Goal: Navigation & Orientation: Understand site structure

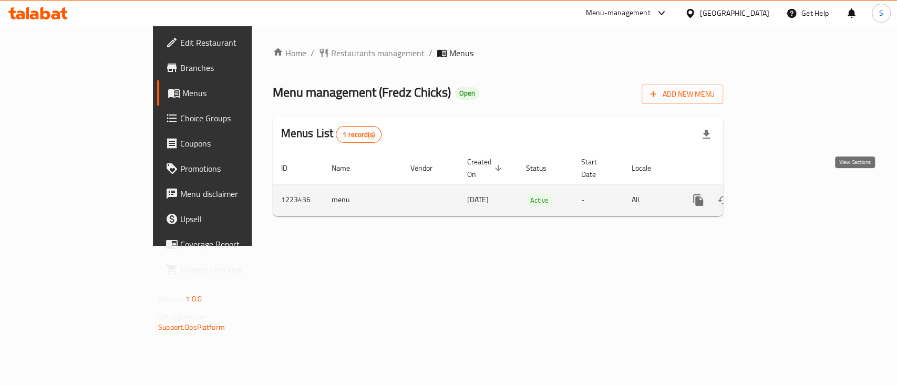
click at [787, 194] on link "enhanced table" at bounding box center [773, 200] width 25 height 25
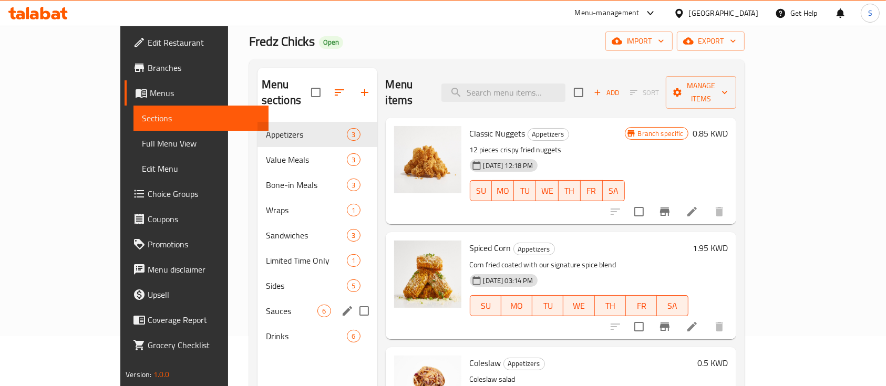
scroll to position [49, 0]
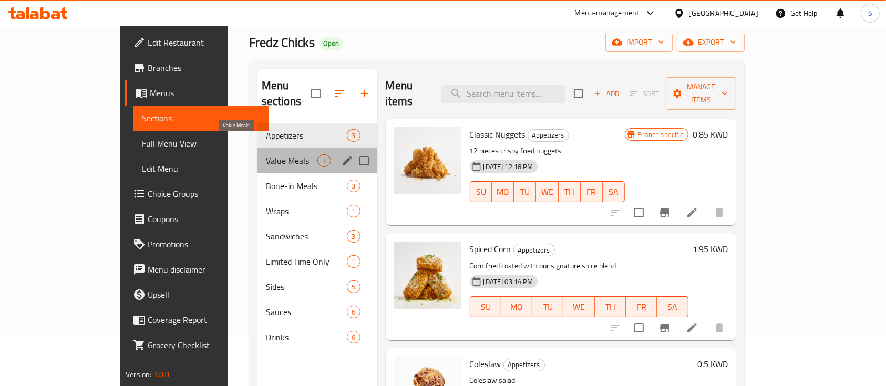
click at [266, 155] on span "Value Meals" at bounding box center [292, 161] width 52 height 13
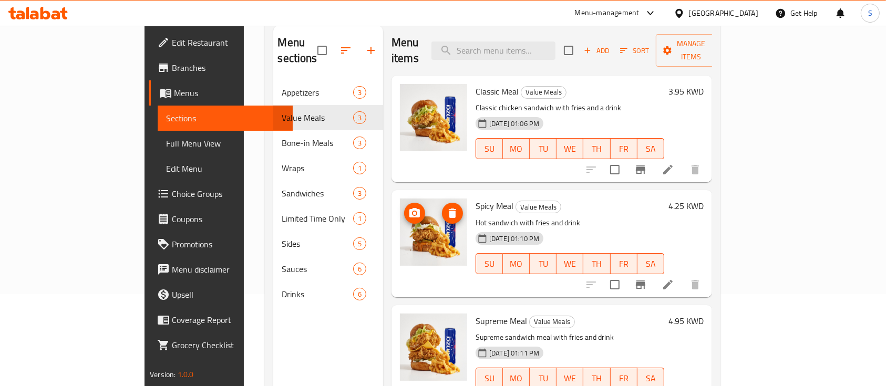
scroll to position [91, 0]
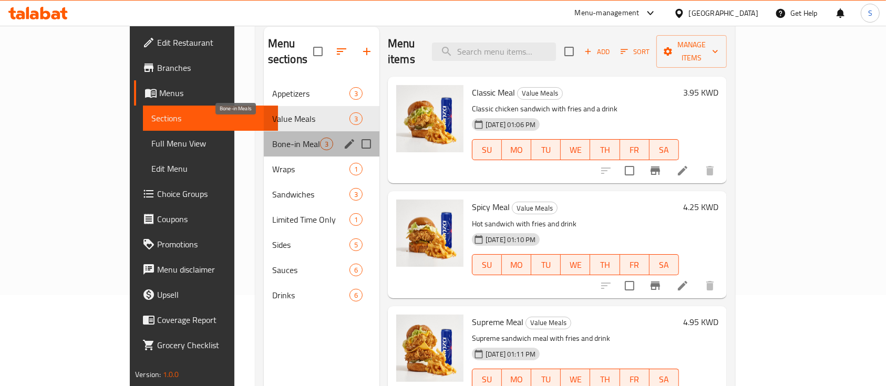
click at [272, 138] on span "Bone-in Meals" at bounding box center [296, 144] width 48 height 13
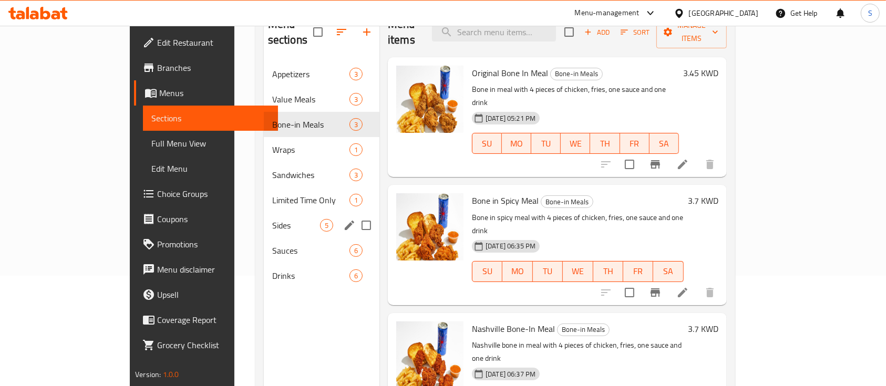
scroll to position [95, 0]
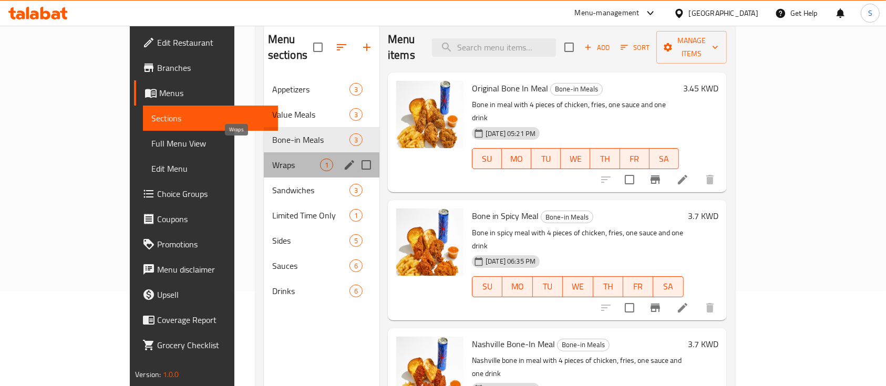
click at [272, 159] on span "Wraps" at bounding box center [296, 165] width 48 height 13
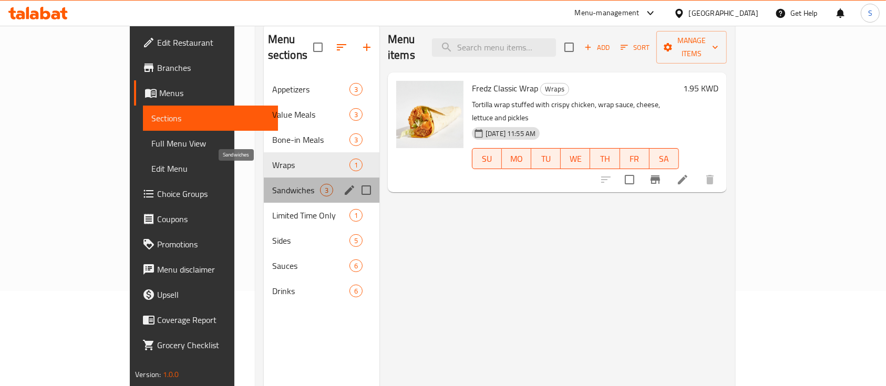
click at [272, 184] on span "Sandwiches" at bounding box center [296, 190] width 48 height 13
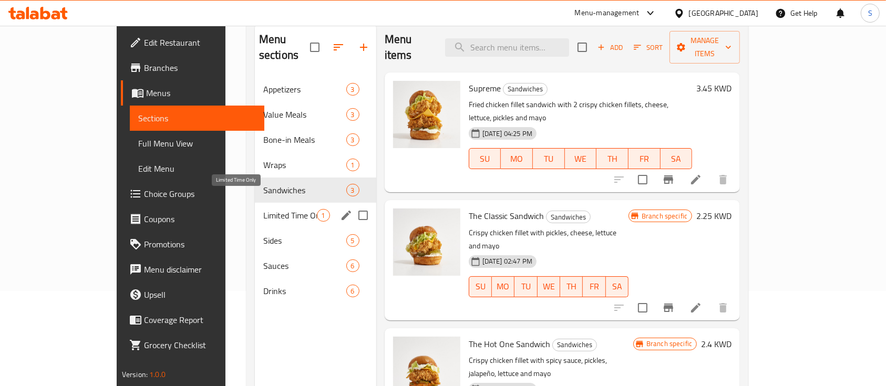
click at [263, 209] on span "Limited Time Only" at bounding box center [290, 215] width 54 height 13
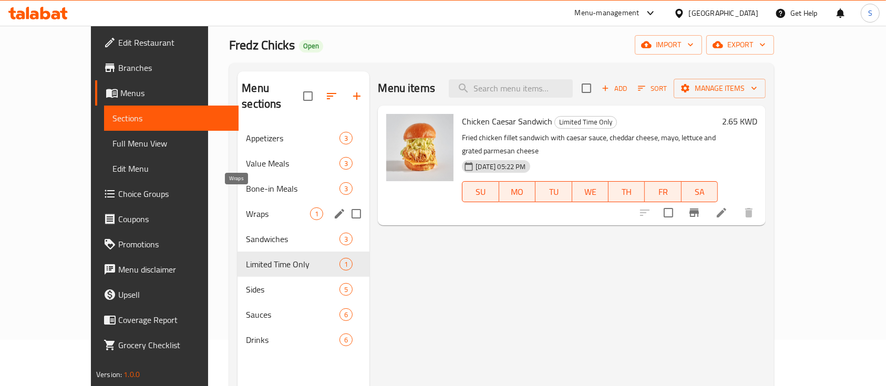
scroll to position [46, 0]
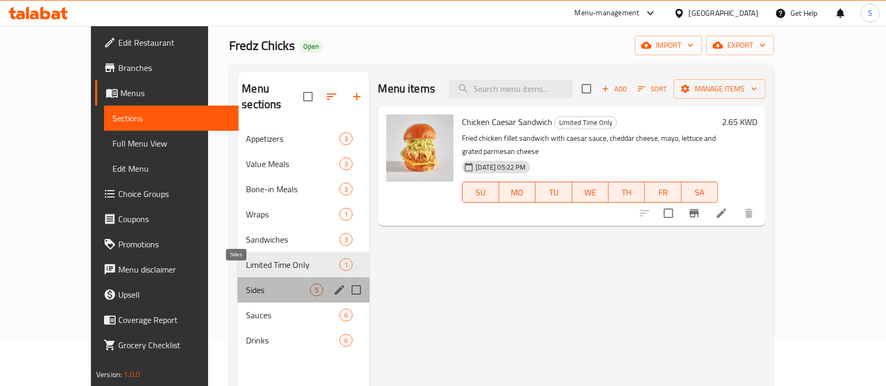
click at [246, 284] on span "Sides" at bounding box center [278, 290] width 64 height 13
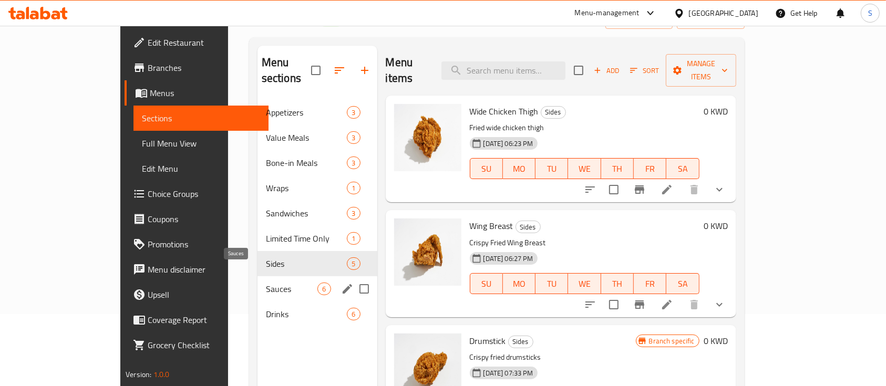
scroll to position [80, 0]
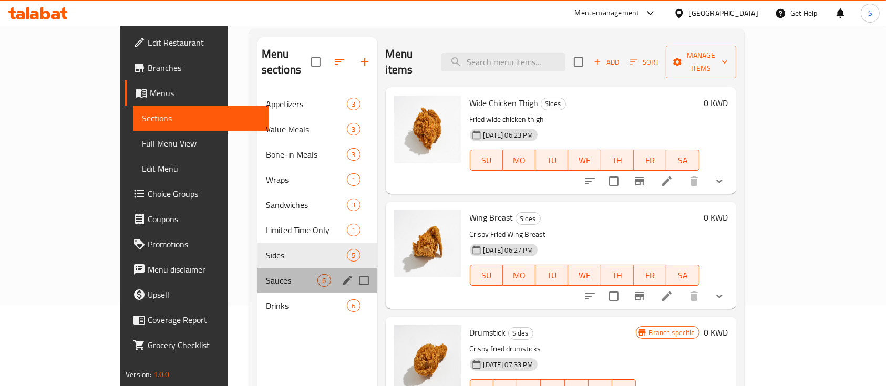
click at [258, 272] on div "Sauces 6" at bounding box center [318, 280] width 120 height 25
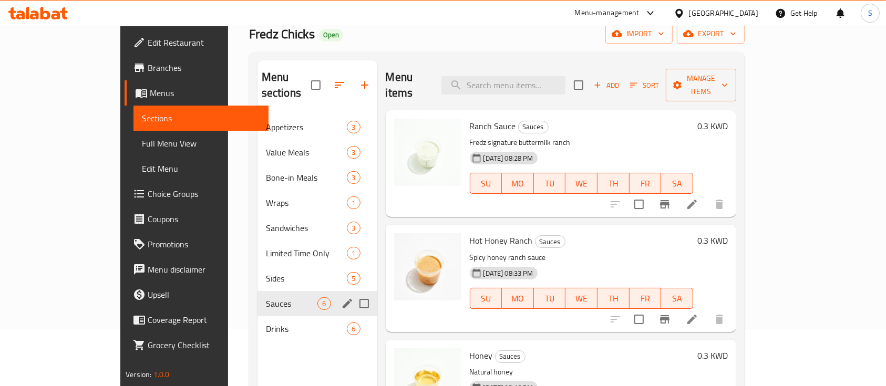
scroll to position [54, 0]
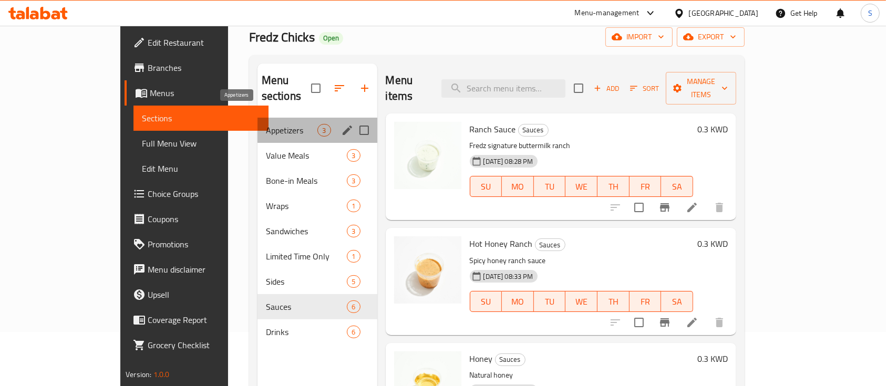
click at [266, 124] on span "Appetizers" at bounding box center [292, 130] width 52 height 13
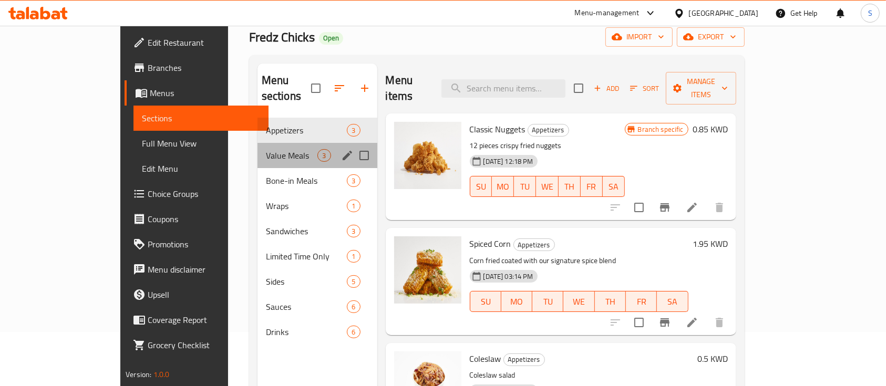
click at [258, 143] on div "Value Meals 3" at bounding box center [318, 155] width 120 height 25
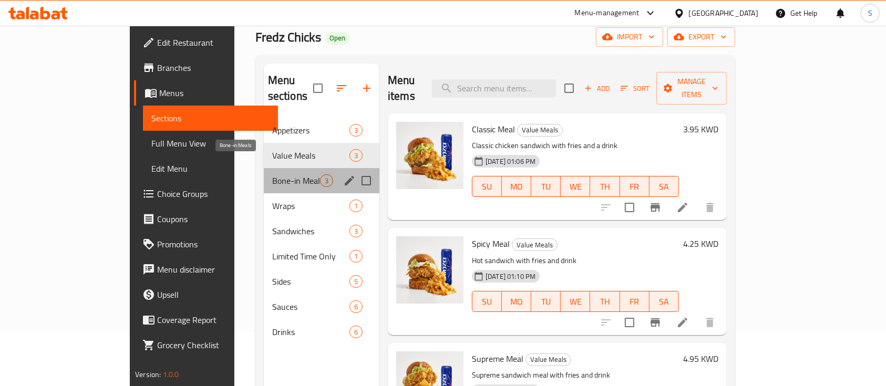
click at [272, 174] on span "Bone-in Meals" at bounding box center [296, 180] width 48 height 13
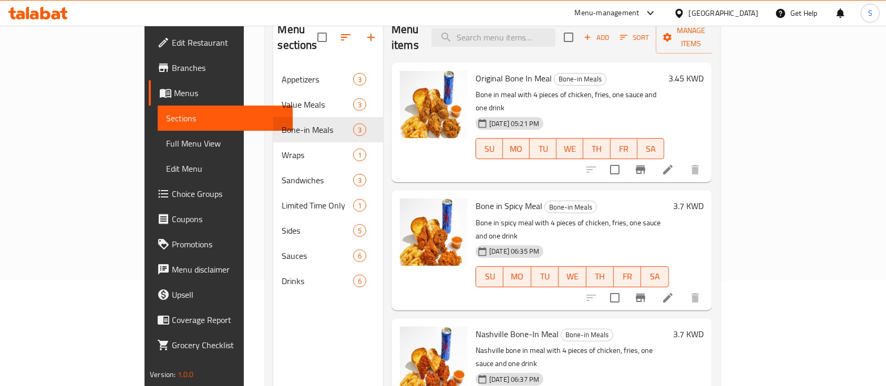
scroll to position [105, 0]
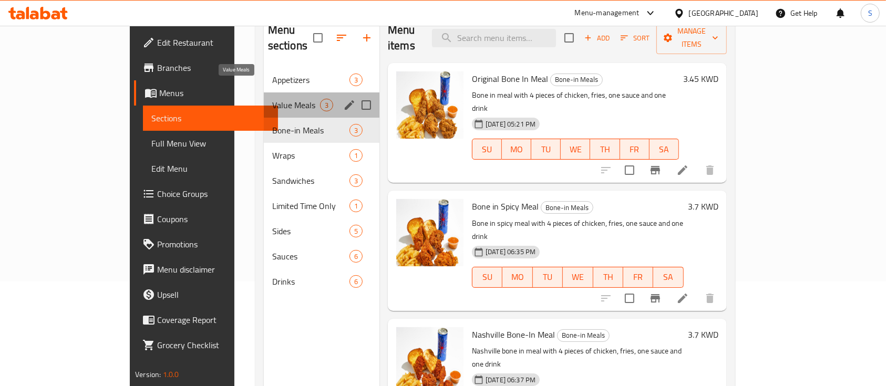
click at [272, 99] on span "Value Meals" at bounding box center [296, 105] width 48 height 13
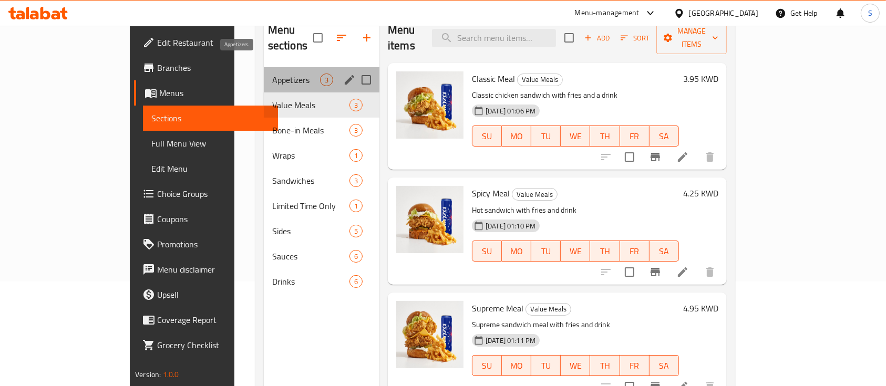
click at [272, 74] on span "Appetizers" at bounding box center [296, 80] width 48 height 13
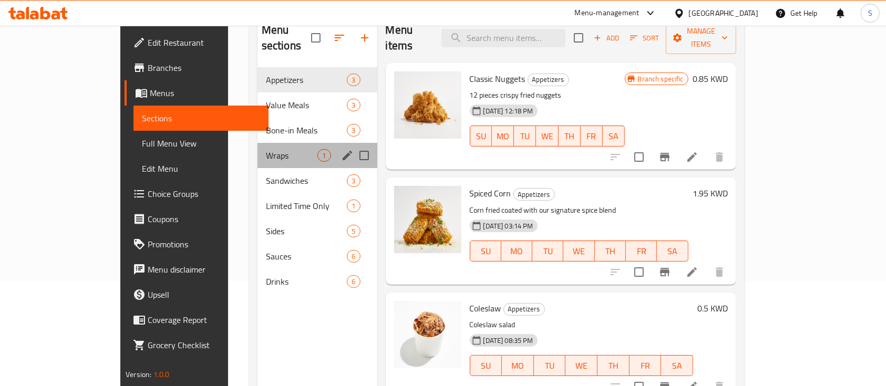
click at [272, 146] on div "Wraps 1" at bounding box center [318, 155] width 120 height 25
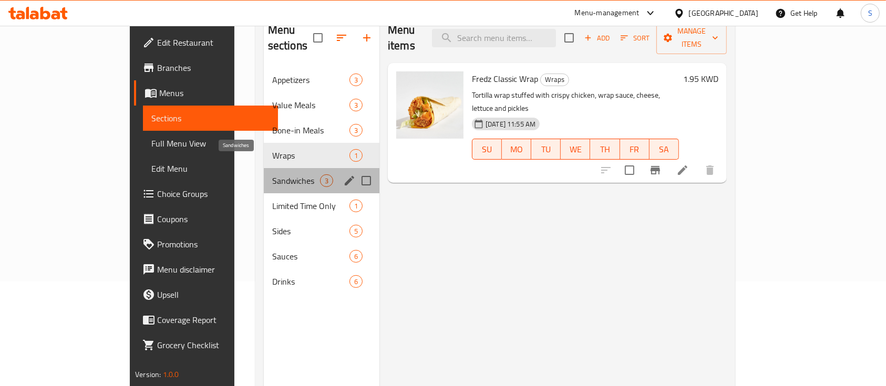
click at [276, 174] on span "Sandwiches" at bounding box center [296, 180] width 48 height 13
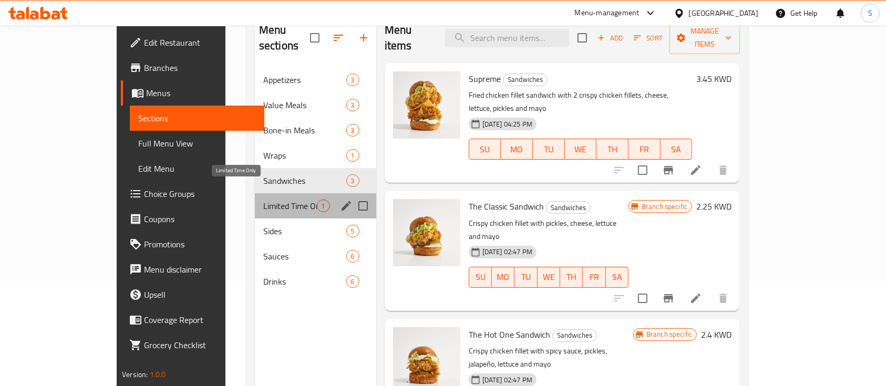
click at [280, 200] on span "Limited Time Only" at bounding box center [290, 206] width 54 height 13
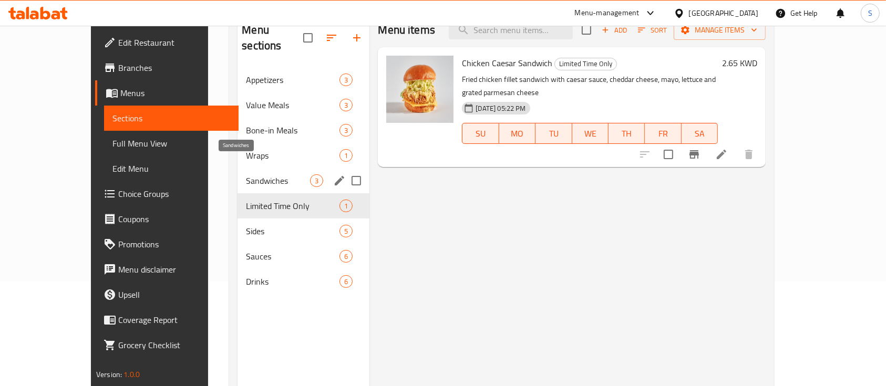
click at [247, 174] on span "Sandwiches" at bounding box center [278, 180] width 64 height 13
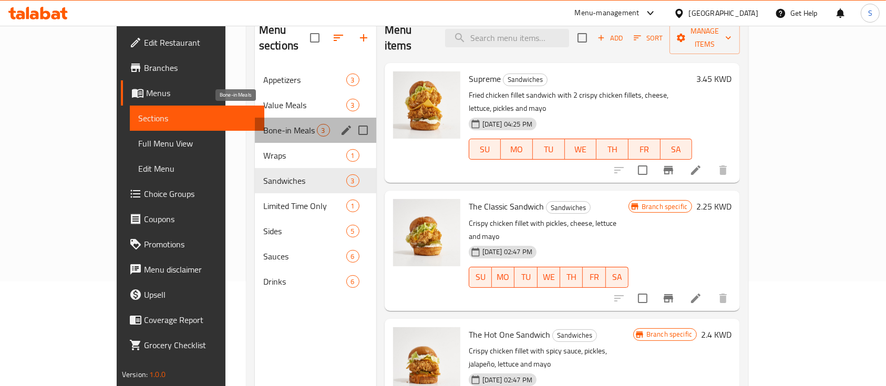
click at [263, 124] on span "Bone-in Meals" at bounding box center [290, 130] width 54 height 13
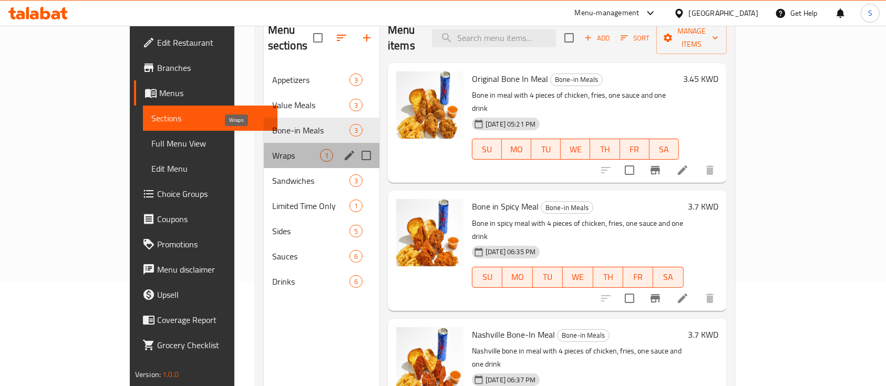
click at [272, 149] on span "Wraps" at bounding box center [296, 155] width 48 height 13
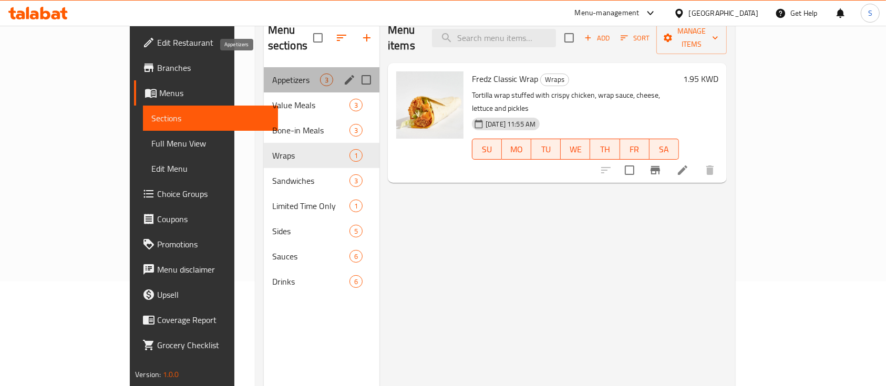
click at [272, 74] on span "Appetizers" at bounding box center [296, 80] width 48 height 13
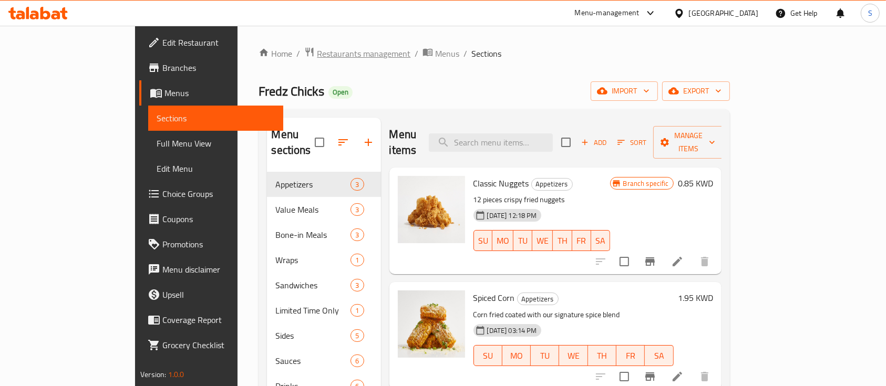
click at [317, 53] on span "Restaurants management" at bounding box center [364, 53] width 94 height 13
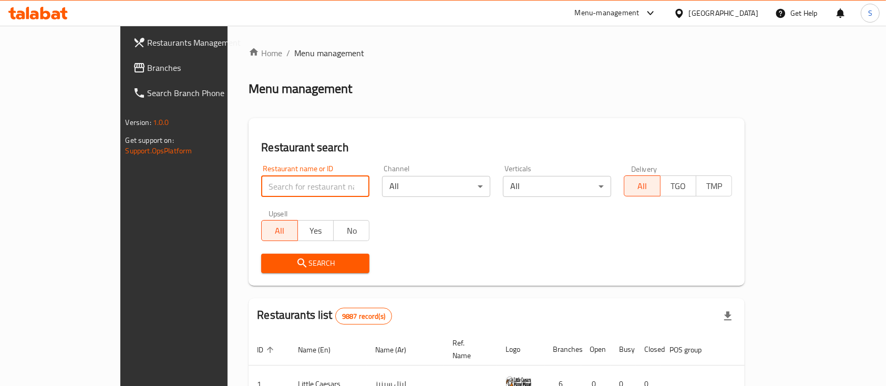
click at [278, 183] on input "search" at bounding box center [315, 186] width 108 height 21
type input "burrata"
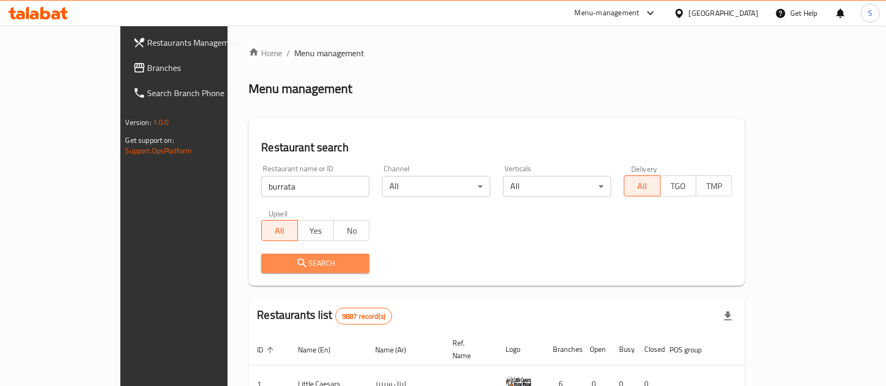
click at [270, 265] on span "Search" at bounding box center [315, 263] width 91 height 13
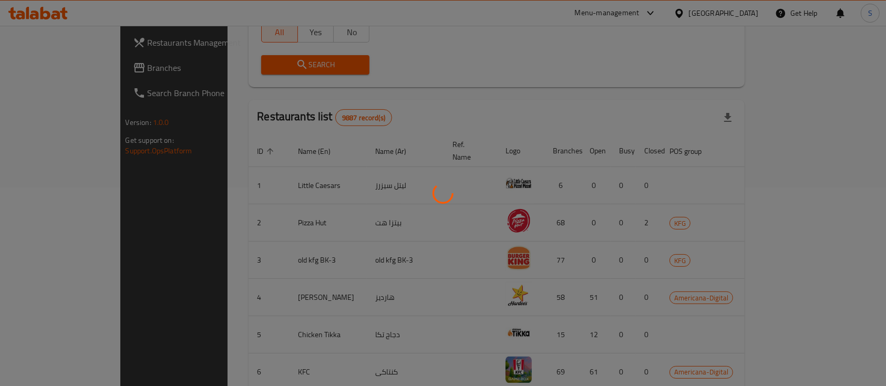
scroll to position [61, 0]
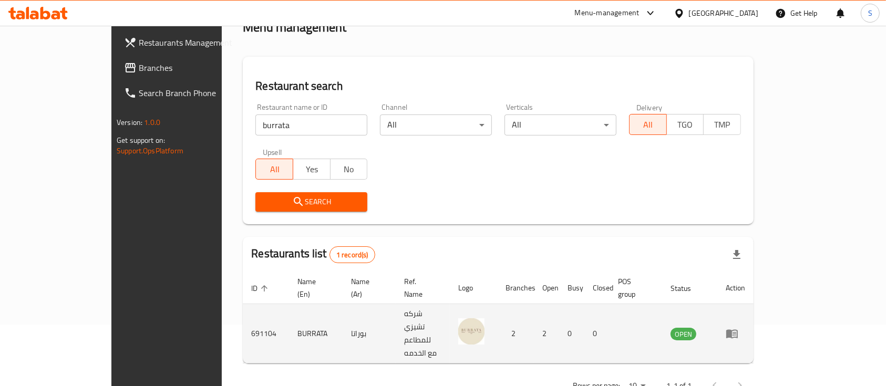
click at [243, 314] on td "691104" at bounding box center [266, 333] width 46 height 59
copy td "691104"
click at [738, 327] on icon "enhanced table" at bounding box center [732, 333] width 13 height 13
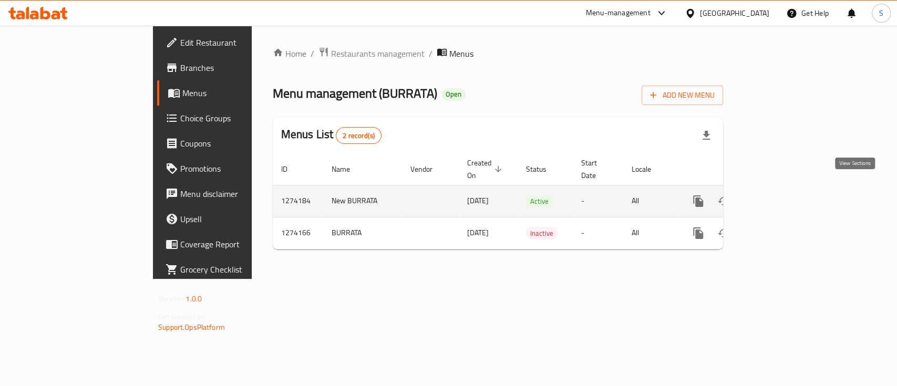
click at [780, 195] on icon "enhanced table" at bounding box center [774, 201] width 13 height 13
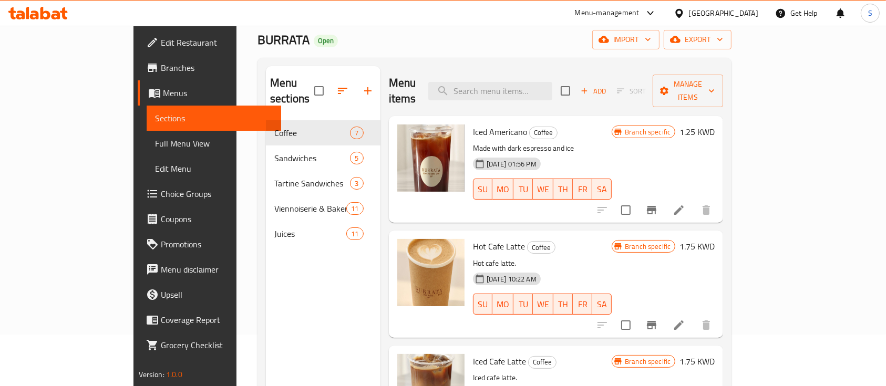
scroll to position [28, 0]
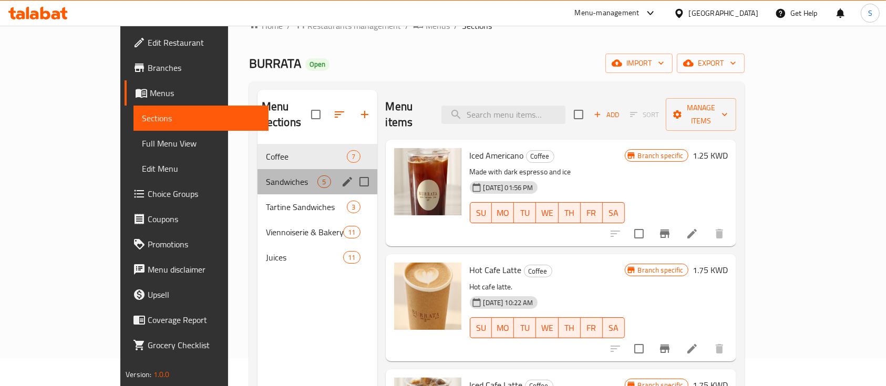
click at [286, 174] on div "Sandwiches 5" at bounding box center [318, 181] width 120 height 25
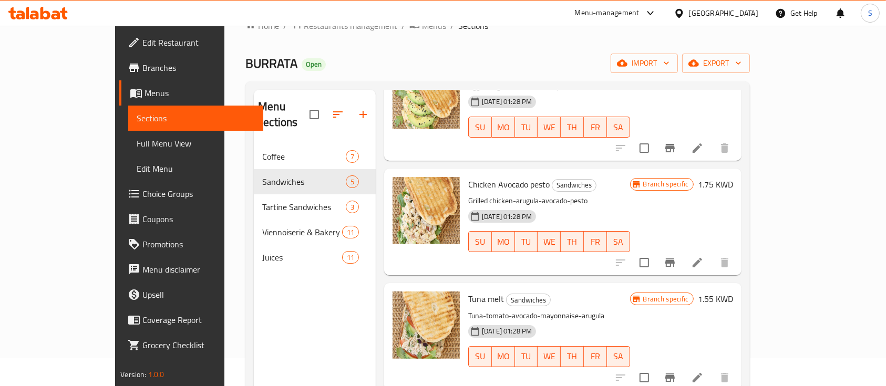
scroll to position [213, 0]
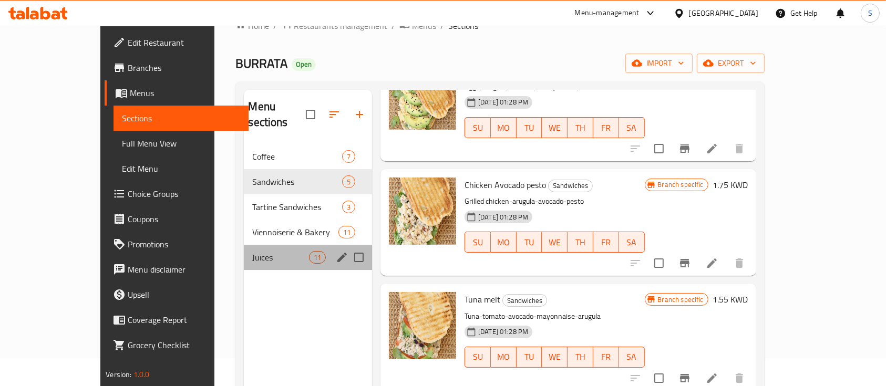
click at [252, 245] on div "Juices 11" at bounding box center [308, 257] width 128 height 25
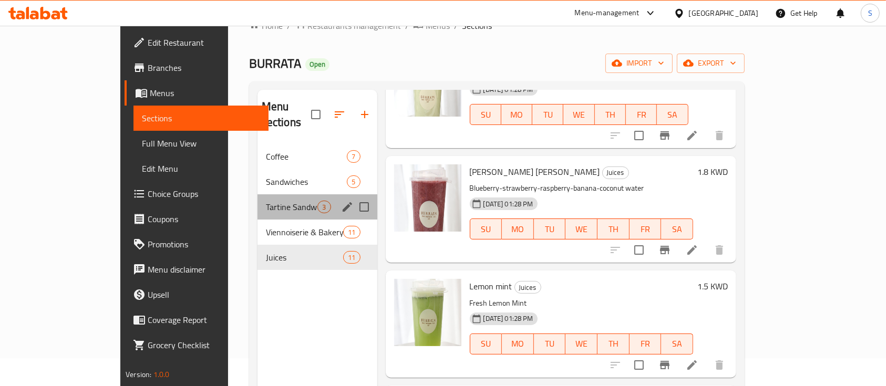
click at [264, 194] on div "Tartine Sandwiches 3" at bounding box center [318, 206] width 120 height 25
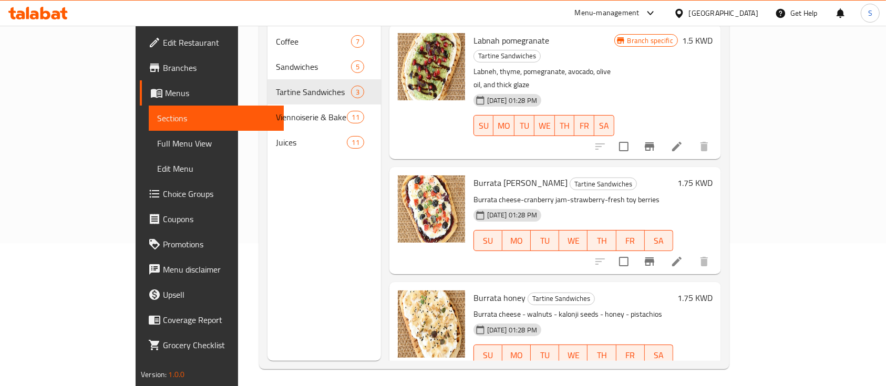
scroll to position [147, 0]
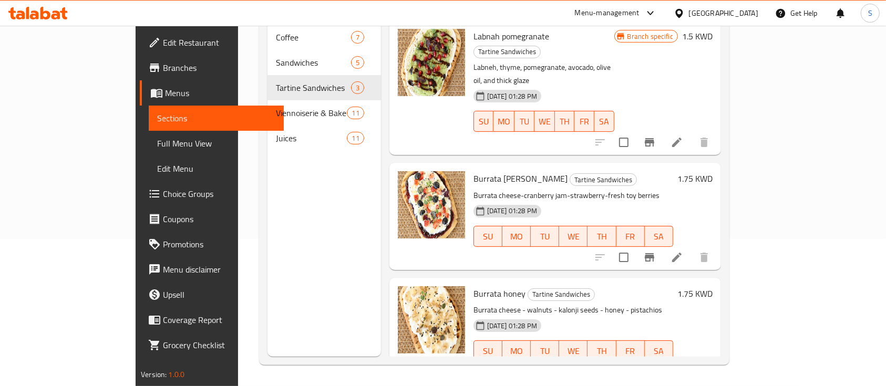
click at [501, 304] on p "Burrata cheese - walnuts - kalonji seeds - honey - pistachios" at bounding box center [573, 310] width 200 height 13
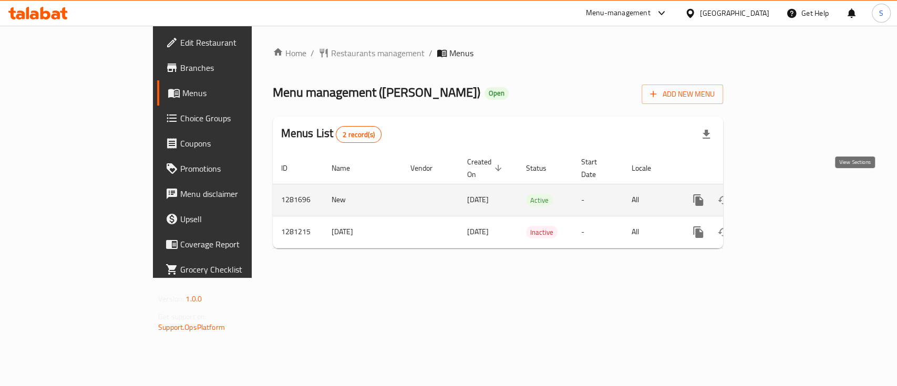
click at [780, 194] on icon "enhanced table" at bounding box center [774, 200] width 13 height 13
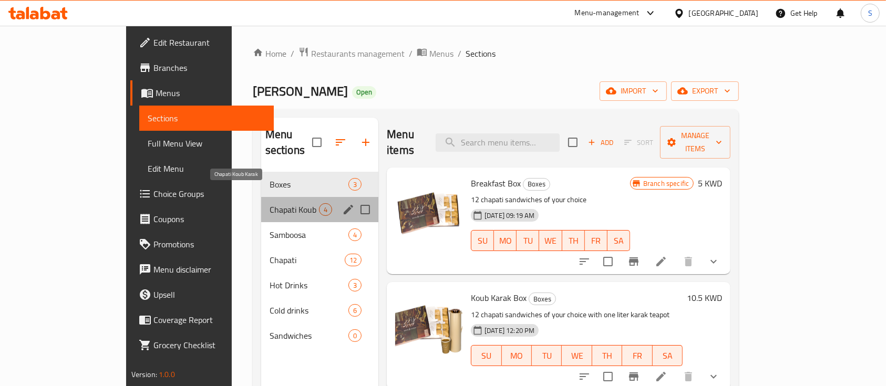
click at [270, 203] on span "Chapati Koub Karak" at bounding box center [294, 209] width 49 height 13
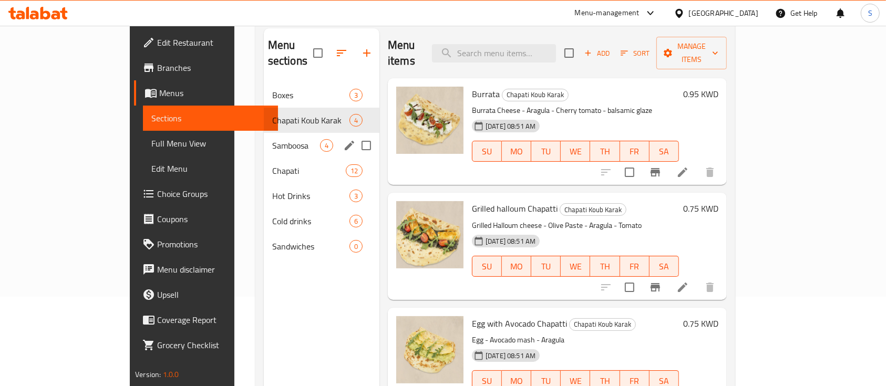
scroll to position [92, 0]
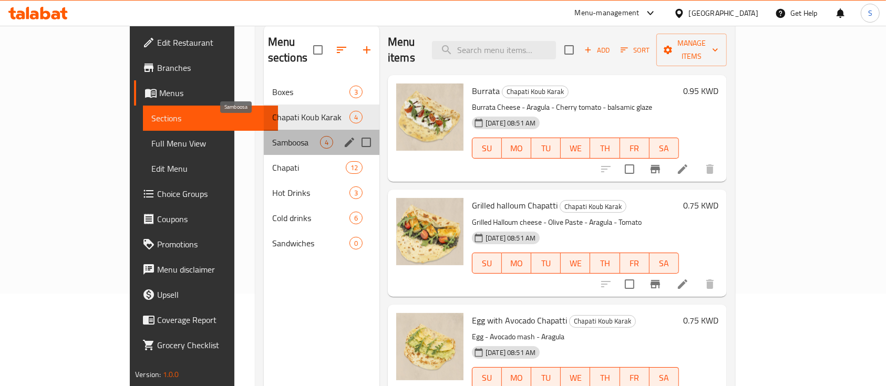
click at [272, 136] on span "Samboosa" at bounding box center [296, 142] width 48 height 13
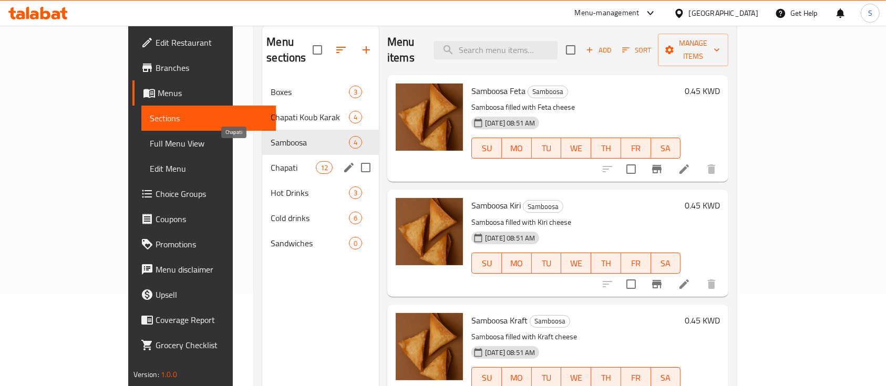
click at [271, 161] on span "Chapati" at bounding box center [293, 167] width 45 height 13
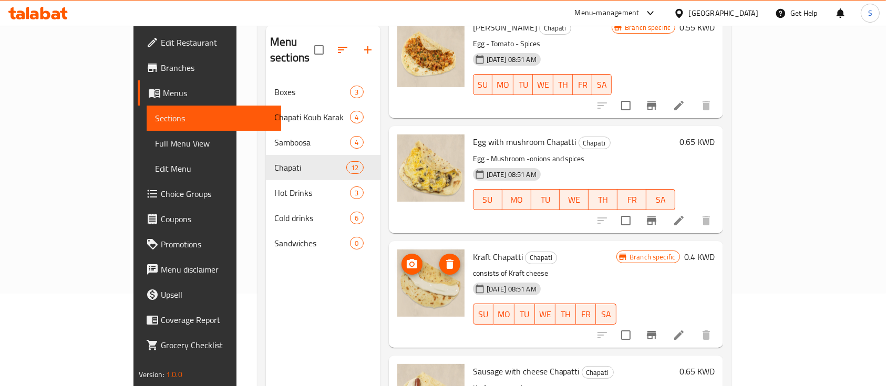
scroll to position [179, 0]
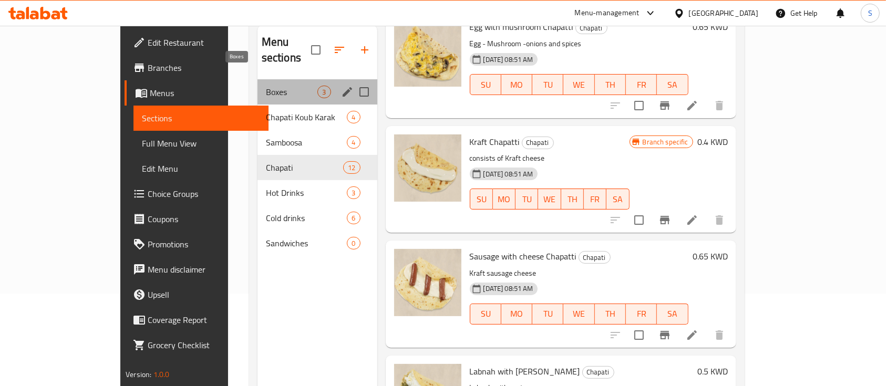
click at [266, 86] on span "Boxes" at bounding box center [292, 92] width 52 height 13
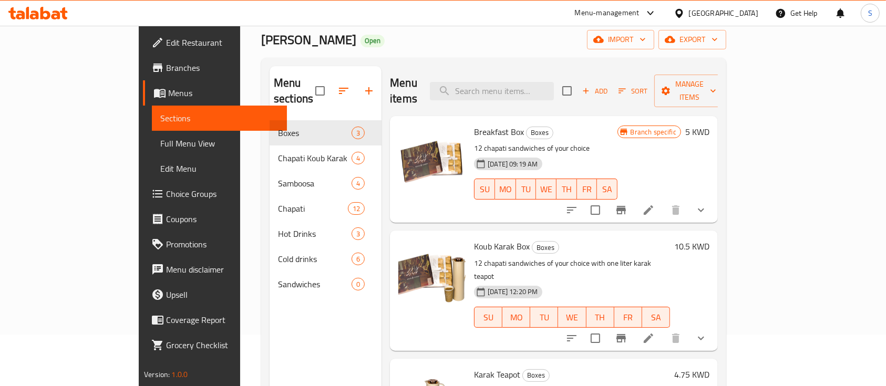
scroll to position [147, 0]
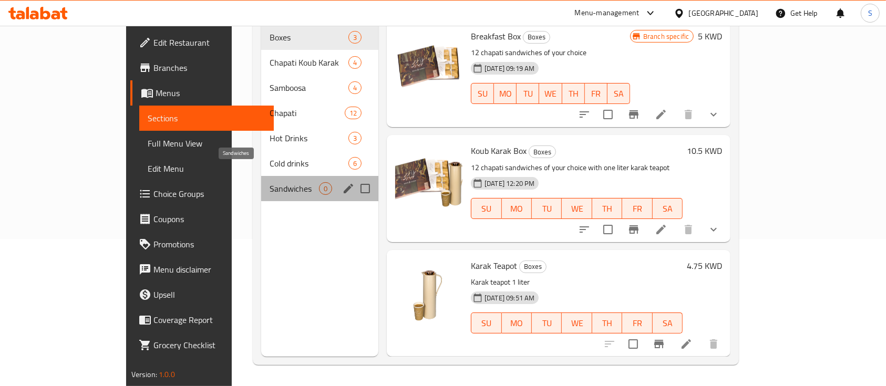
click at [270, 182] on span "Sandwiches" at bounding box center [294, 188] width 49 height 13
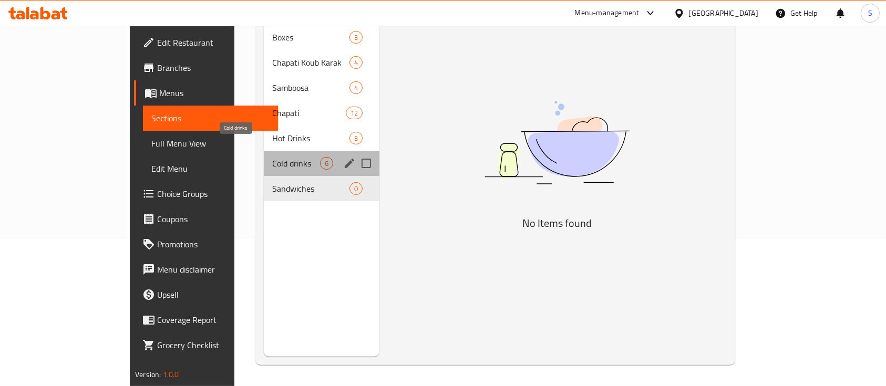
click at [272, 157] on span "Cold drinks" at bounding box center [296, 163] width 48 height 13
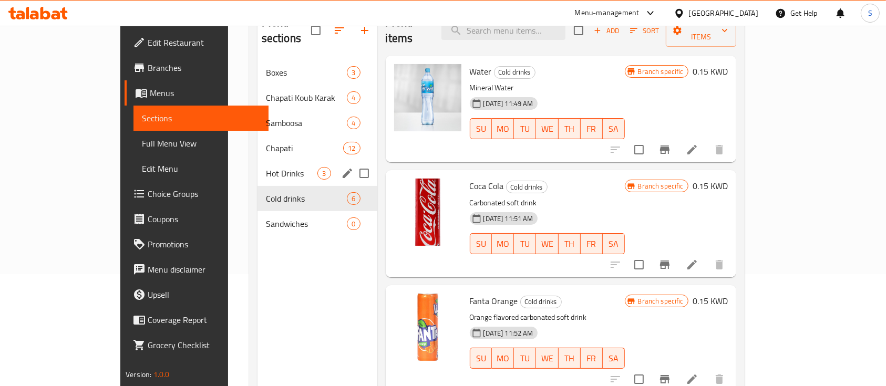
scroll to position [67, 0]
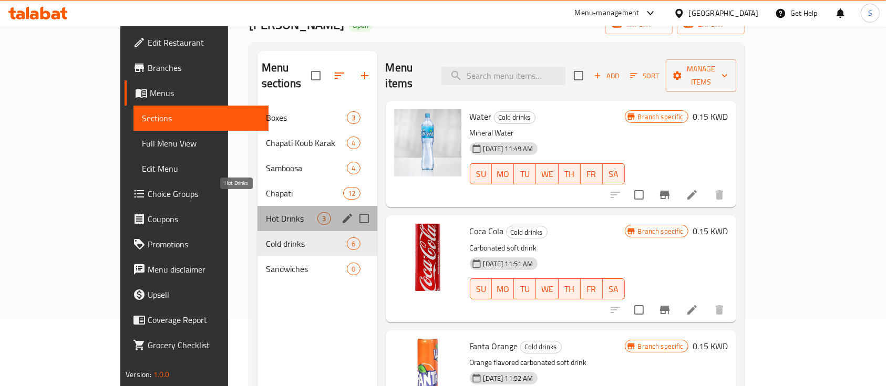
click at [266, 212] on span "Hot Drinks" at bounding box center [292, 218] width 52 height 13
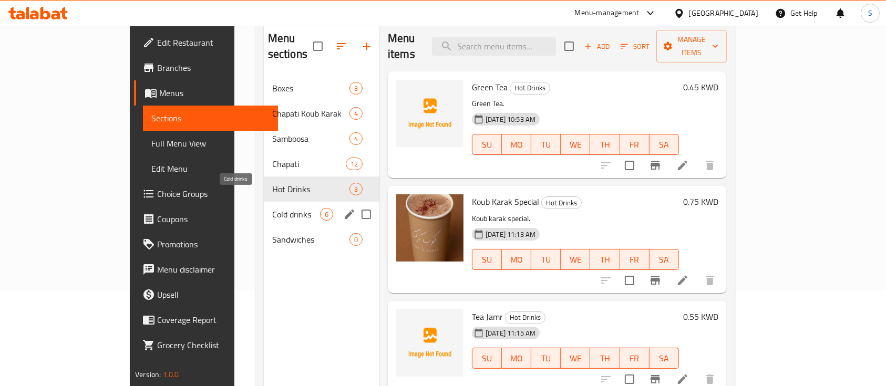
scroll to position [99, 0]
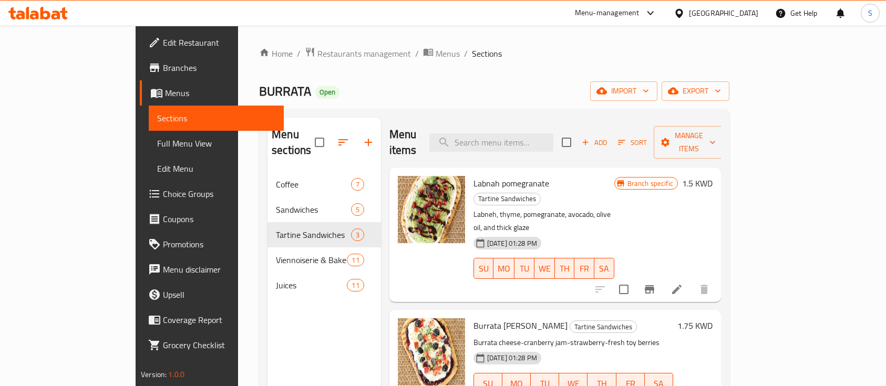
scroll to position [147, 0]
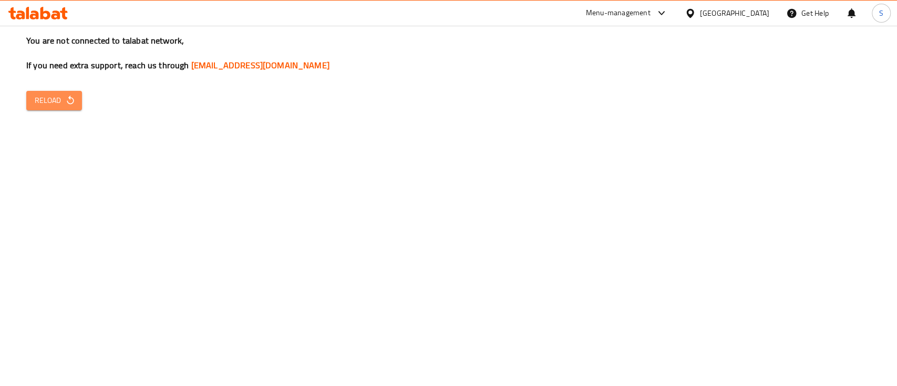
click at [63, 104] on span "Reload" at bounding box center [54, 100] width 39 height 13
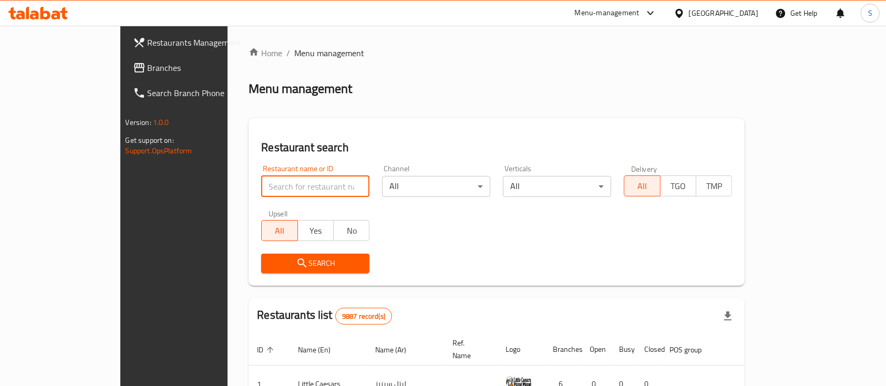
click at [261, 188] on input "search" at bounding box center [315, 186] width 108 height 21
type input "59"
click button "Search" at bounding box center [315, 263] width 108 height 19
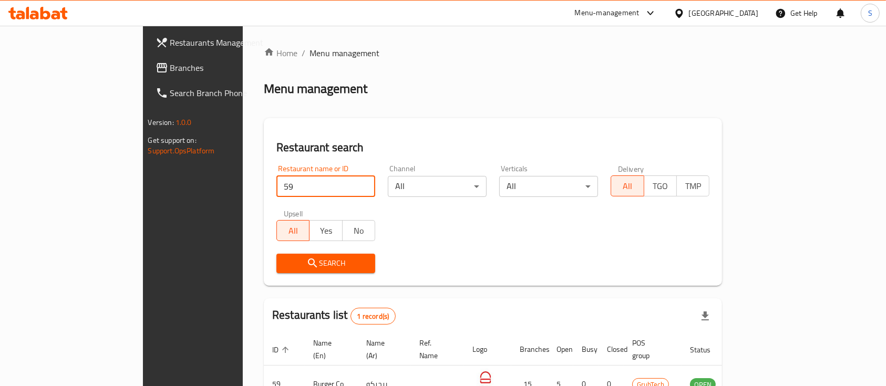
scroll to position [61, 0]
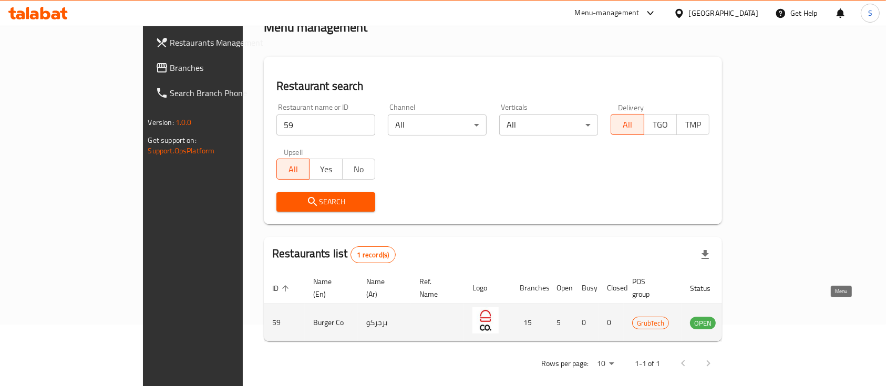
click at [757, 319] on icon "enhanced table" at bounding box center [752, 323] width 12 height 9
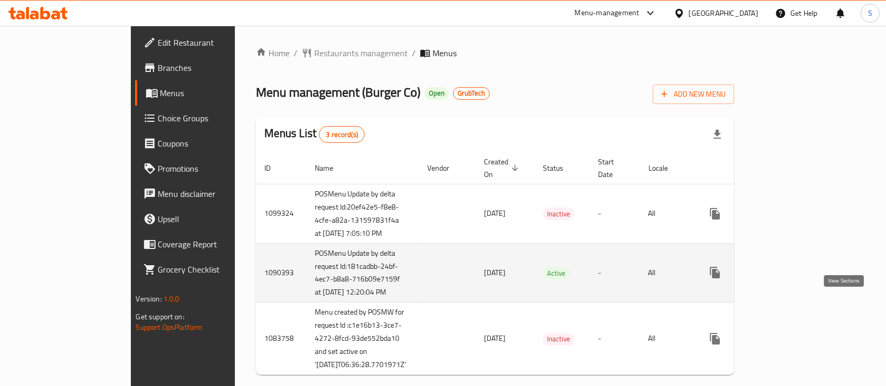
click at [804, 285] on link "enhanced table" at bounding box center [790, 272] width 25 height 25
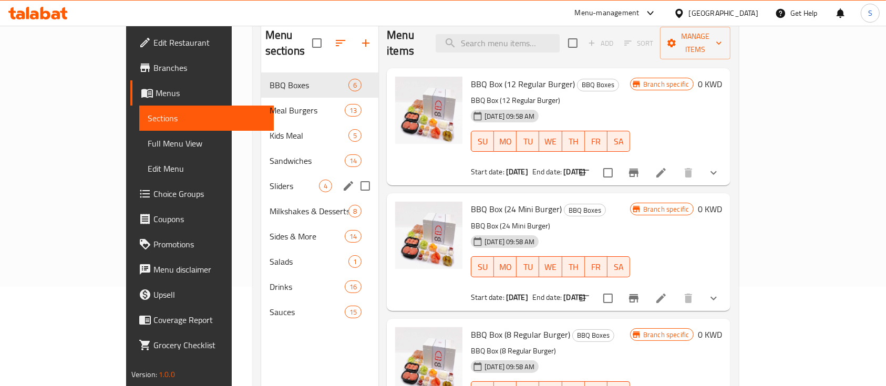
scroll to position [90, 0]
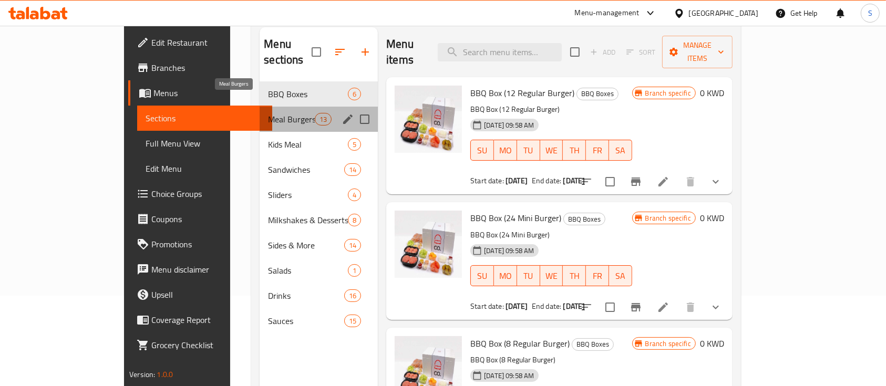
click at [268, 113] on span "Meal Burgers" at bounding box center [291, 119] width 47 height 13
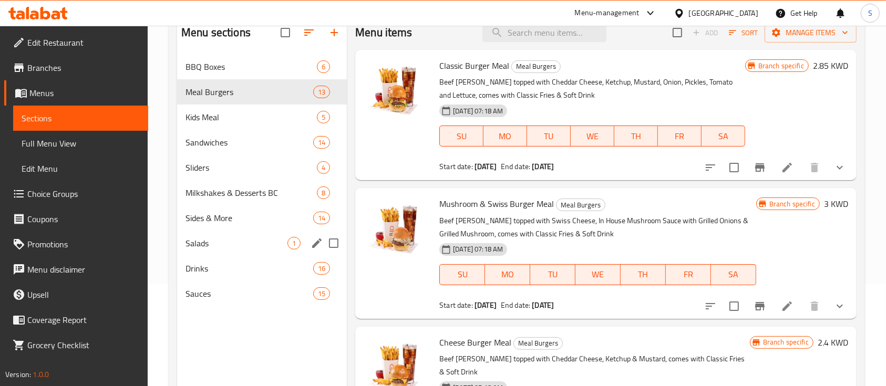
scroll to position [103, 0]
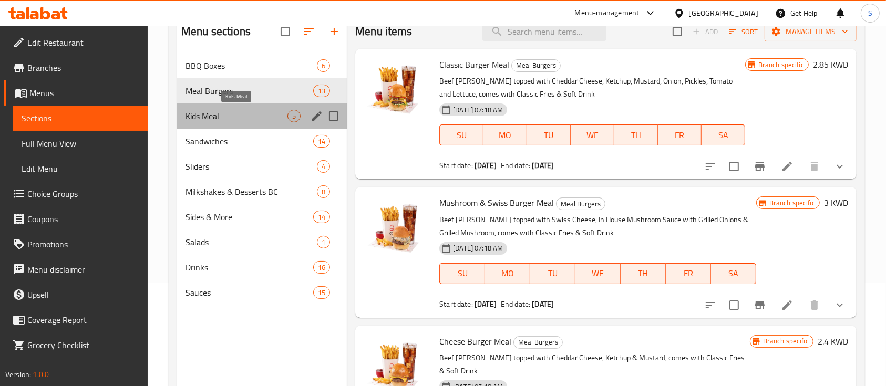
click at [212, 118] on span "Kids Meal" at bounding box center [237, 116] width 102 height 13
